Goal: Navigation & Orientation: Go to known website

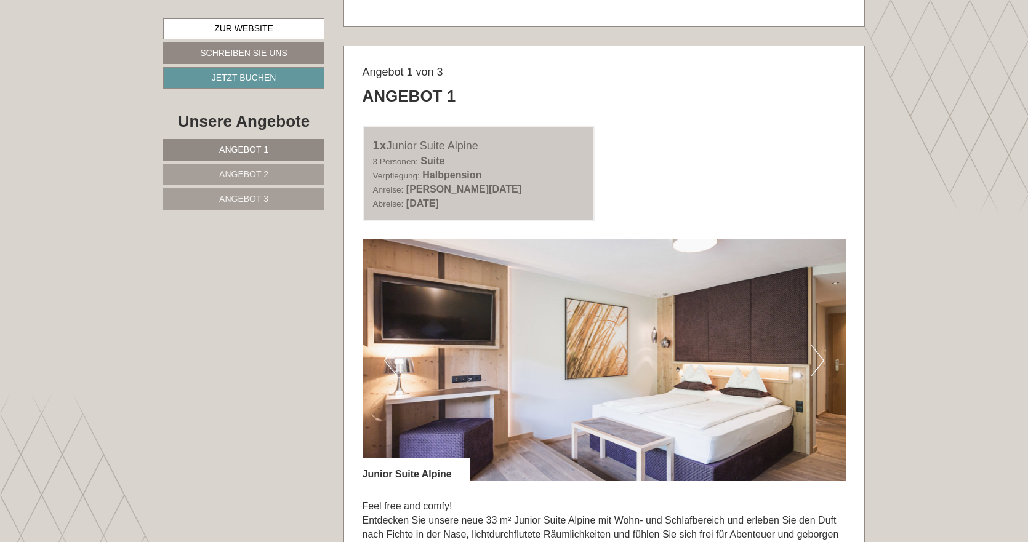
scroll to position [738, 0]
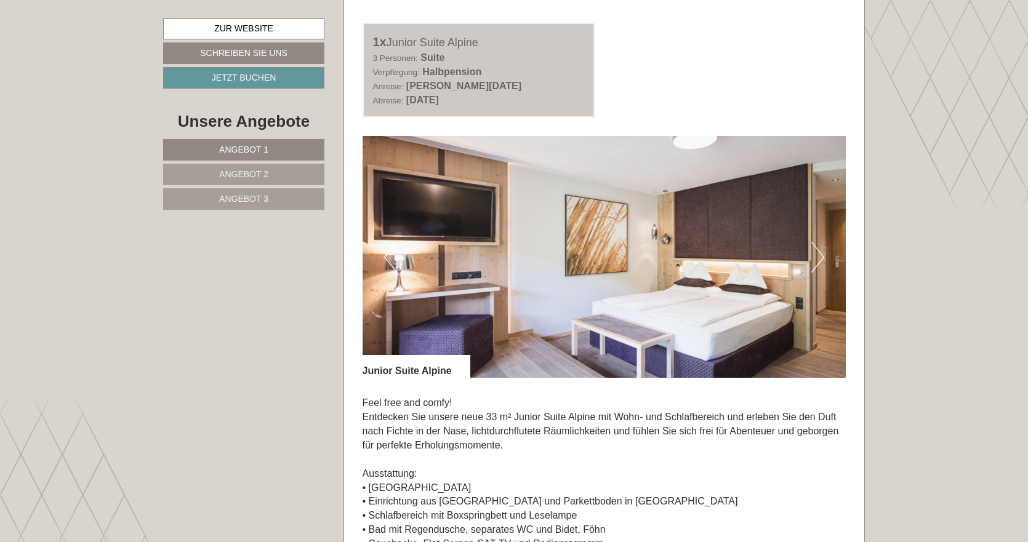
click at [819, 260] on button "Next" at bounding box center [817, 257] width 13 height 31
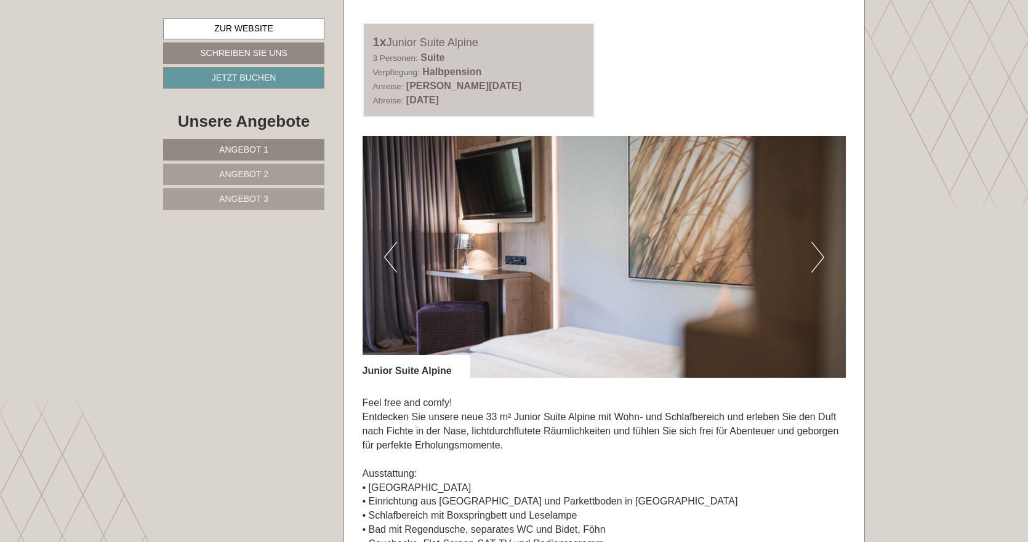
click at [819, 260] on button "Next" at bounding box center [817, 257] width 13 height 31
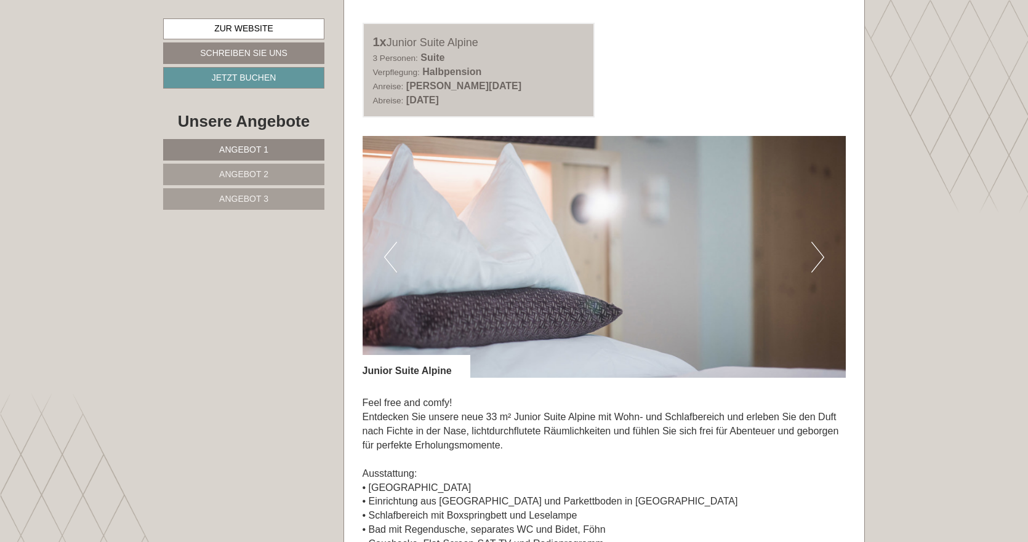
click at [819, 260] on button "Next" at bounding box center [817, 257] width 13 height 31
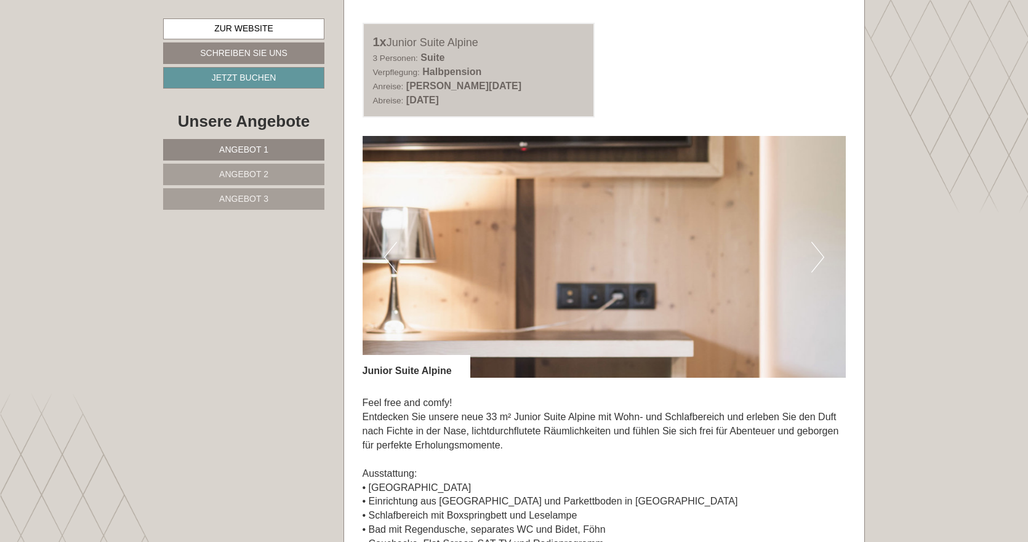
click at [819, 260] on button "Next" at bounding box center [817, 257] width 13 height 31
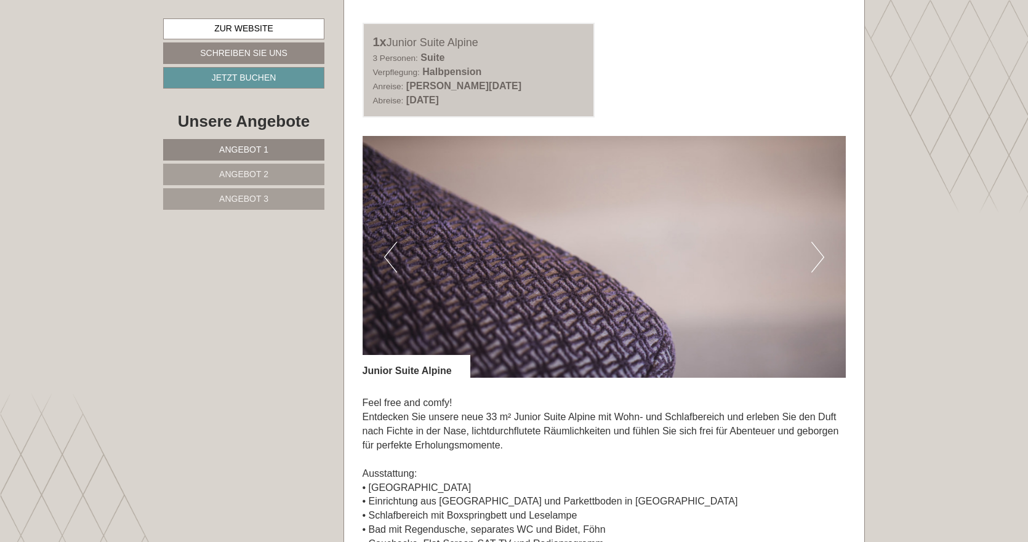
click at [819, 260] on button "Next" at bounding box center [817, 257] width 13 height 31
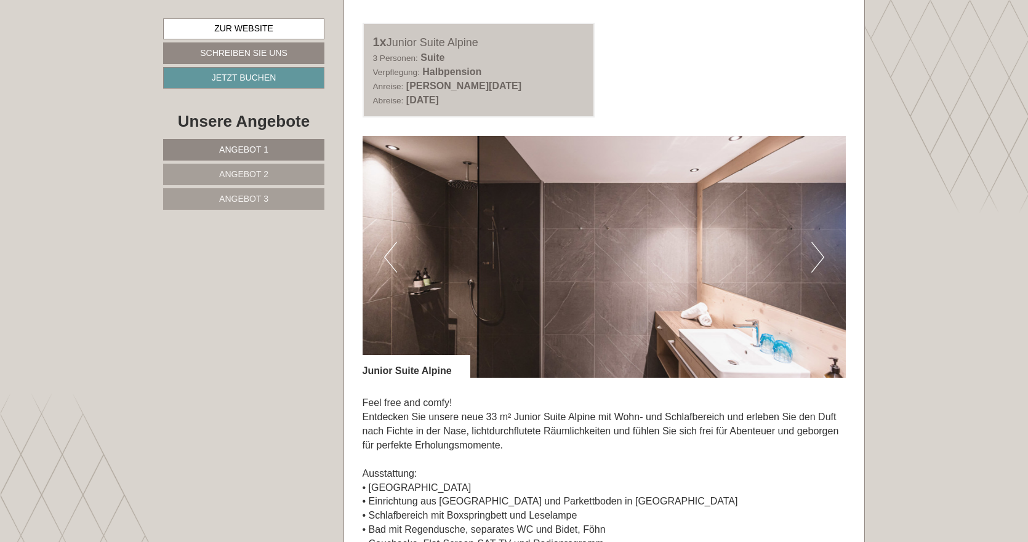
click at [819, 260] on button "Next" at bounding box center [817, 257] width 13 height 31
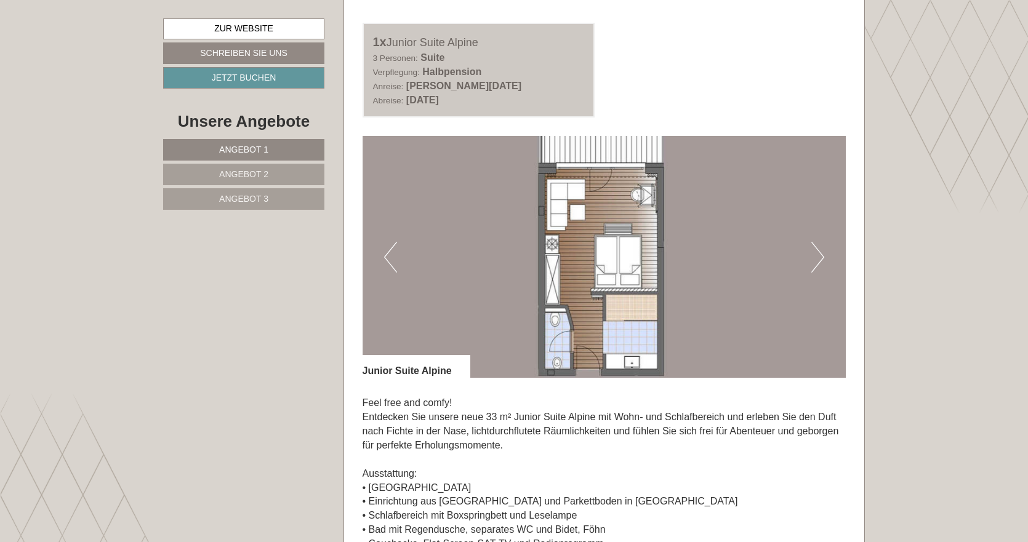
click at [819, 260] on button "Next" at bounding box center [817, 257] width 13 height 31
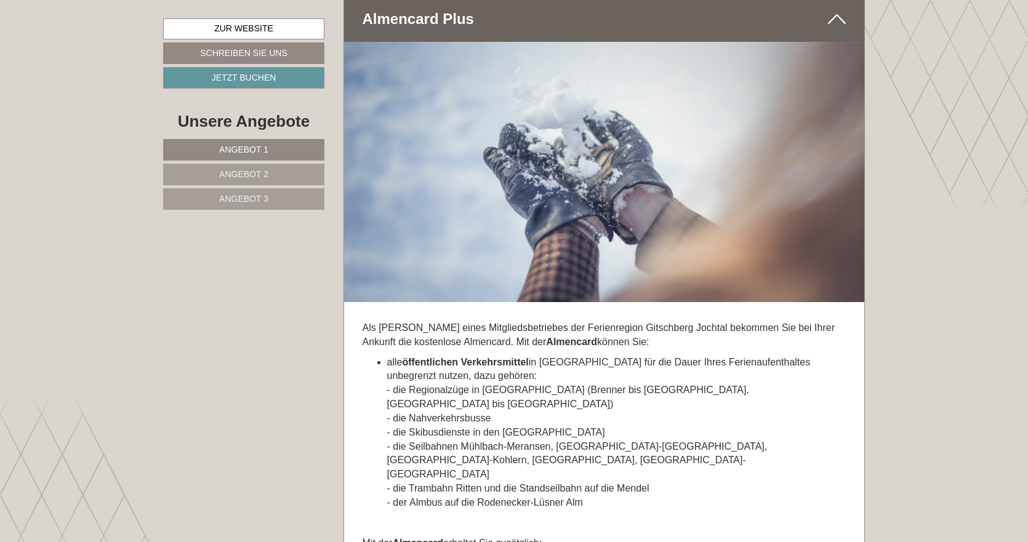
scroll to position [5846, 0]
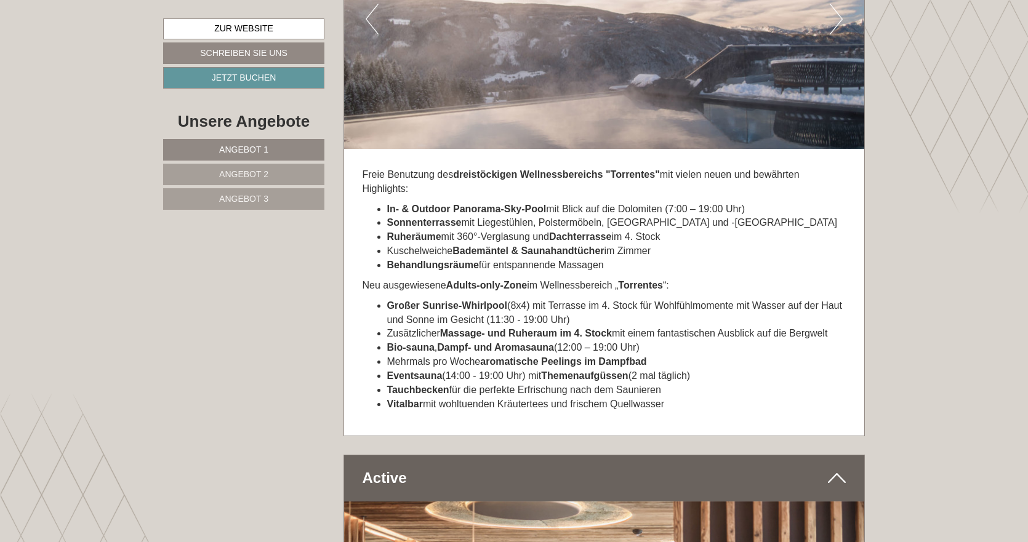
click at [206, 188] on link "Angebot 3" at bounding box center [243, 199] width 161 height 22
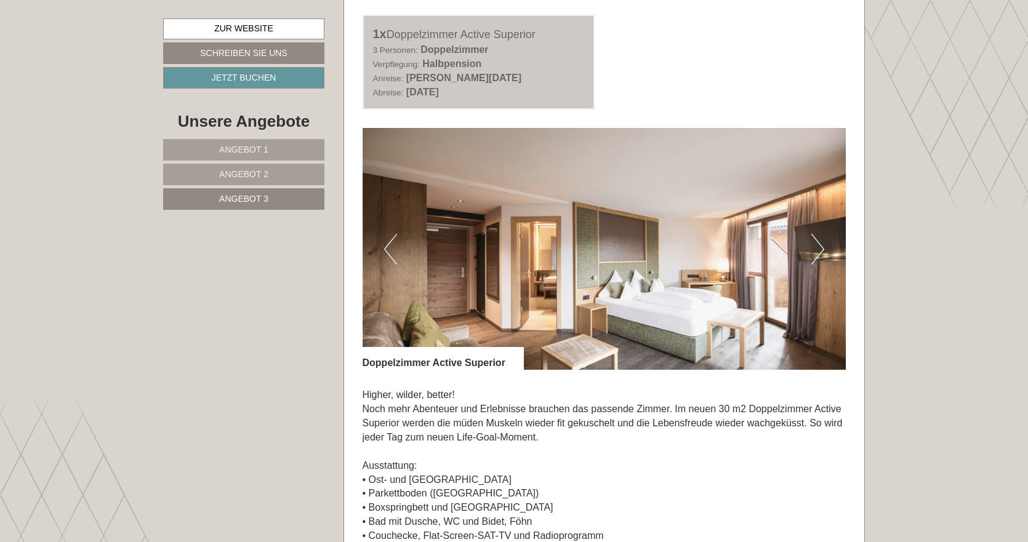
scroll to position [742, 0]
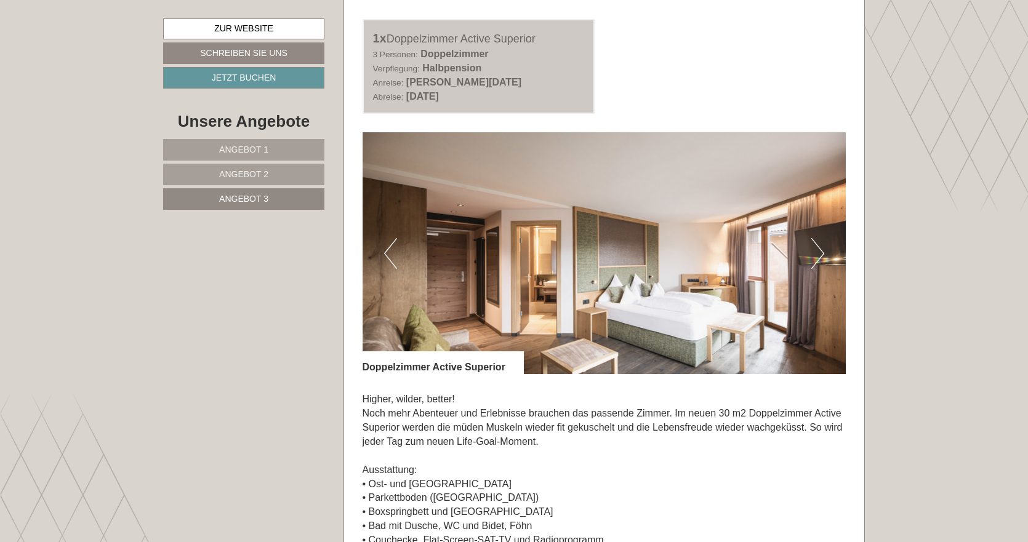
click at [819, 244] on button "Next" at bounding box center [817, 253] width 13 height 31
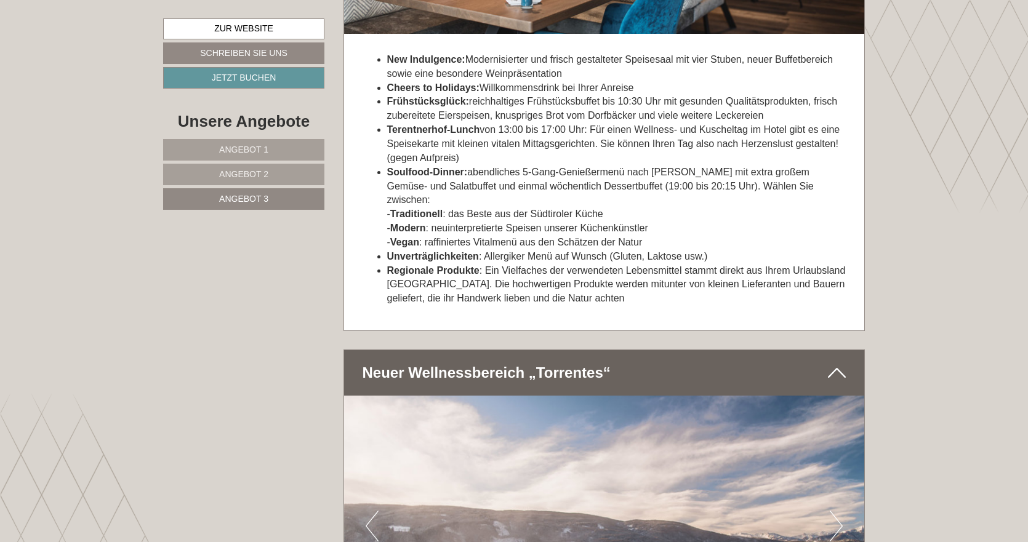
scroll to position [2342, 0]
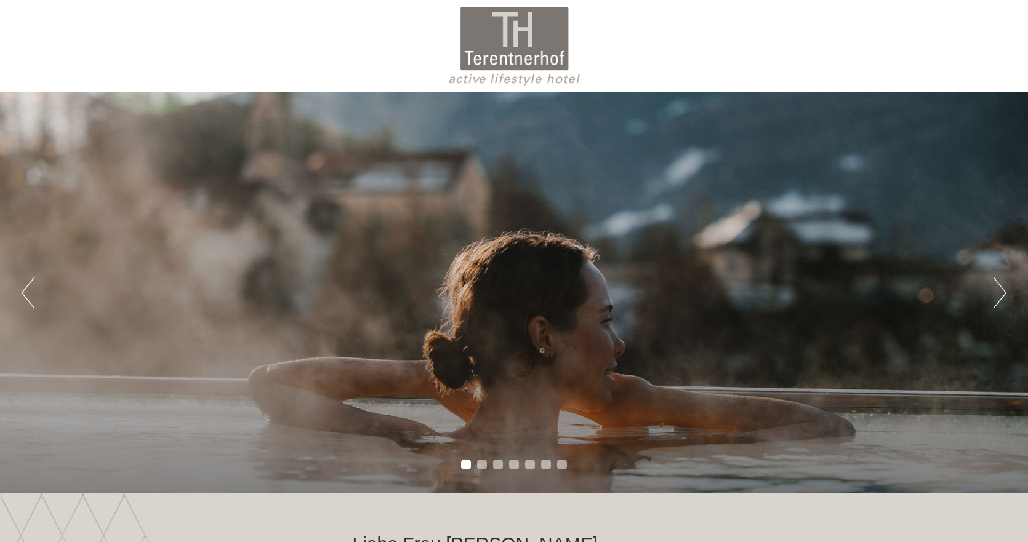
click at [546, 59] on div at bounding box center [513, 46] width 689 height 80
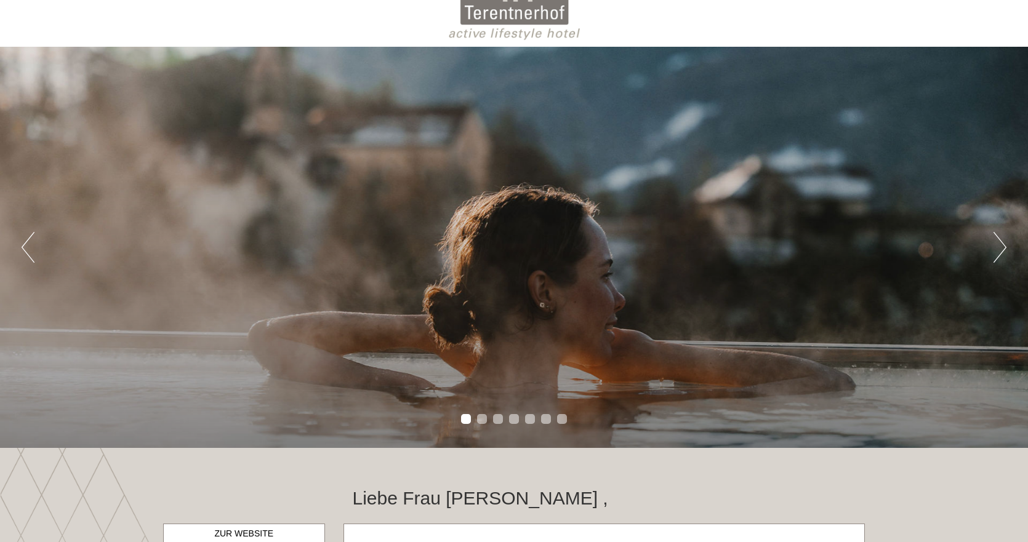
scroll to position [308, 0]
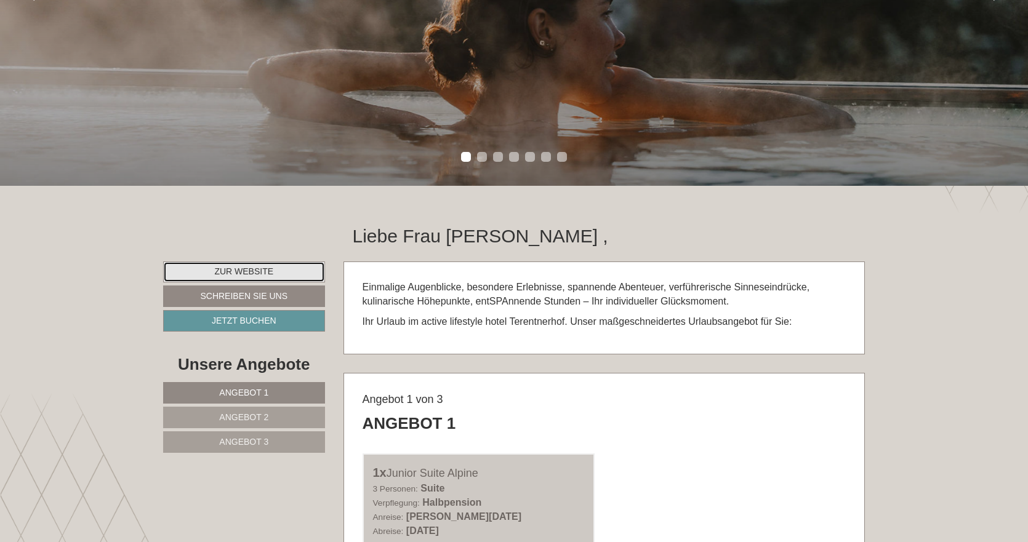
click at [299, 275] on link "Zur Website" at bounding box center [244, 272] width 162 height 21
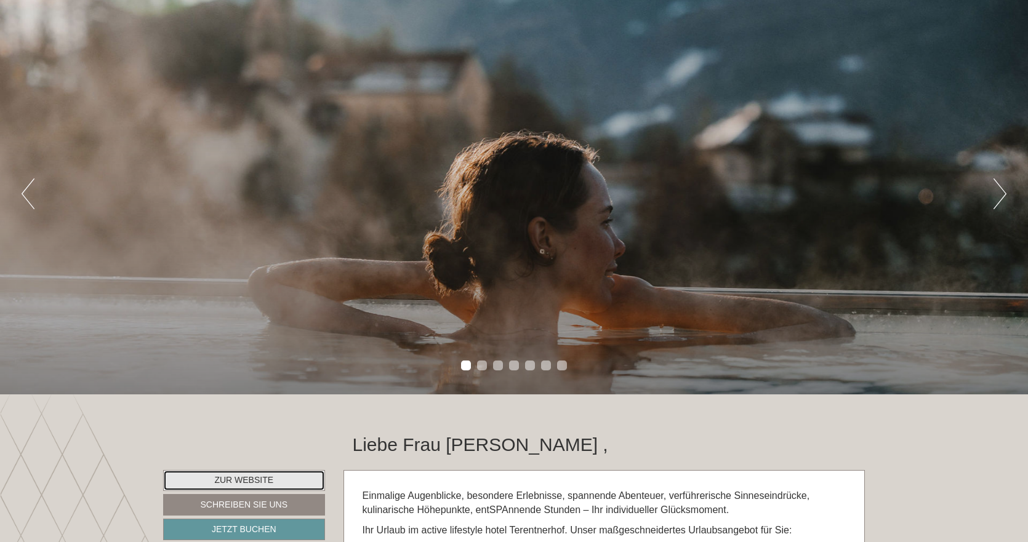
scroll to position [0, 0]
